Goal: Book appointment/travel/reservation

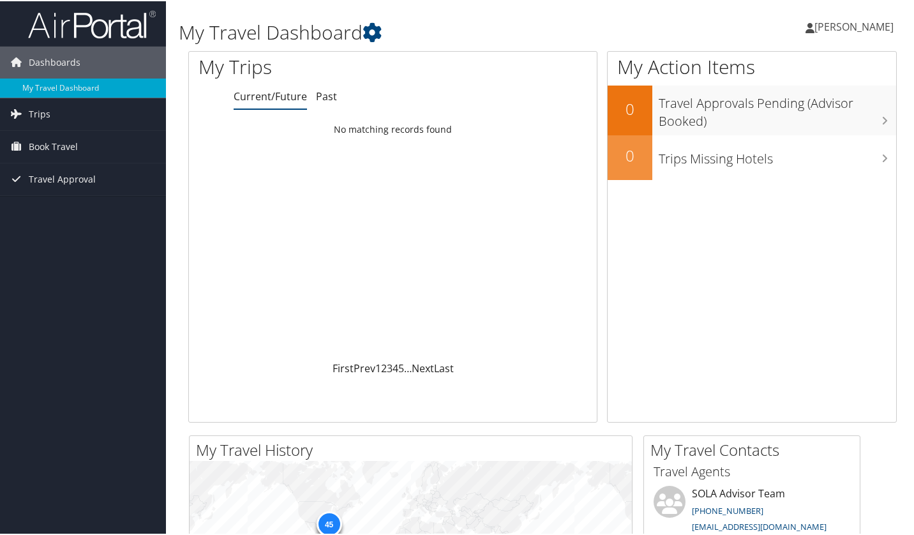
click at [732, 156] on h3 "Trips Missing Hotels" at bounding box center [778, 154] width 238 height 24
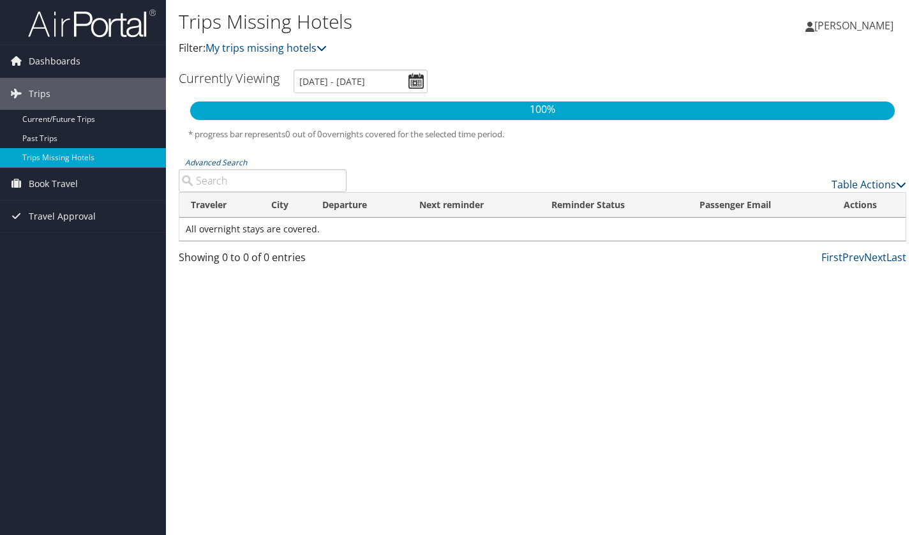
click at [44, 186] on span "Book Travel" at bounding box center [53, 184] width 49 height 32
click at [66, 227] on link "Book/Manage Online Trips" at bounding box center [83, 228] width 166 height 19
